Goal: Task Accomplishment & Management: Manage account settings

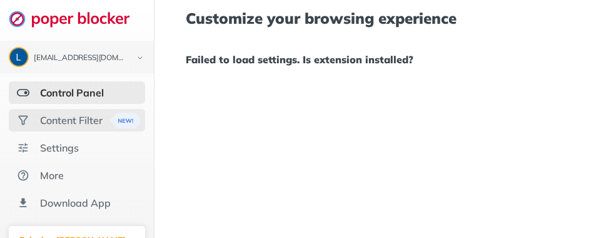
click at [119, 120] on img at bounding box center [124, 121] width 31 height 16
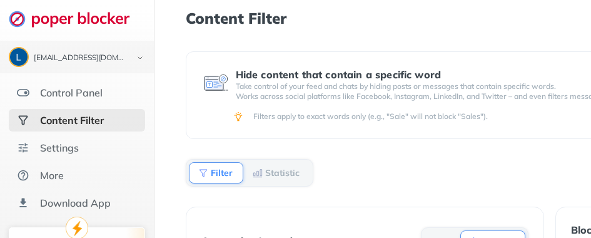
click at [246, 114] on div "Filters apply to exact words only (e.g., "Sale" will not block "Sales")." at bounding box center [464, 116] width 523 height 10
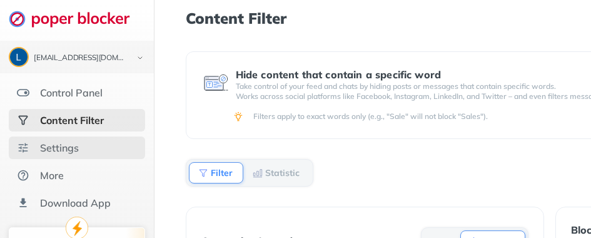
click at [115, 143] on div "Settings" at bounding box center [77, 147] width 136 height 23
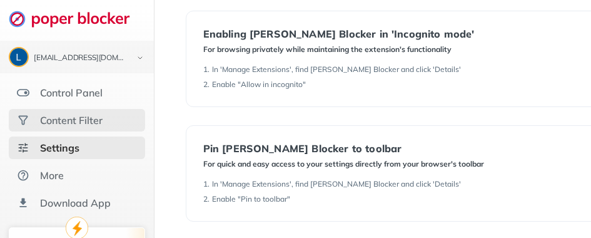
scroll to position [304, 0]
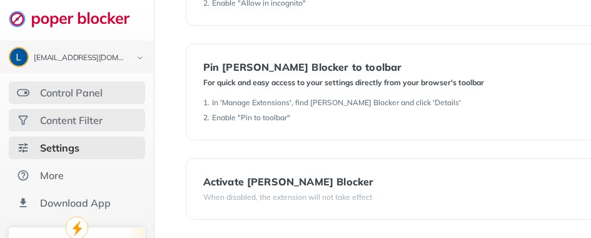
click at [96, 86] on div "Control Panel" at bounding box center [71, 92] width 63 height 13
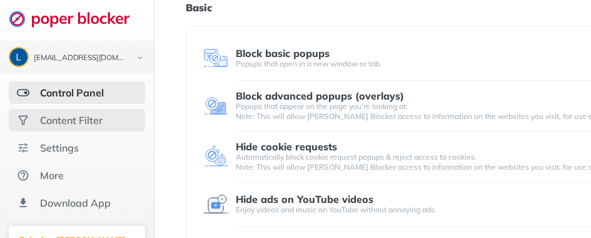
scroll to position [53, 0]
click at [291, 57] on div "Block basic popups" at bounding box center [283, 52] width 94 height 11
click at [308, 137] on div "Hide cookie requests Automatically block cookie request popups & reject access …" at bounding box center [464, 156] width 523 height 51
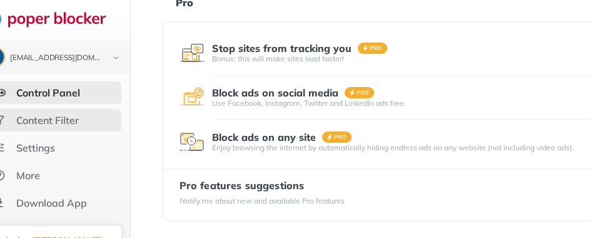
scroll to position [409, 0]
